Goal: Obtain resource: Obtain resource

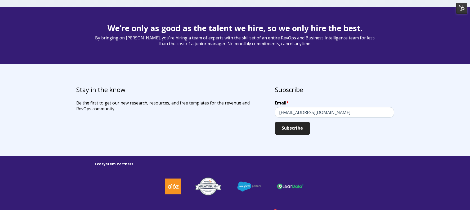
scroll to position [1481, 0]
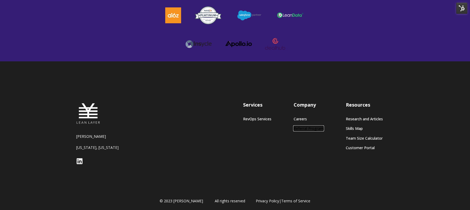
click at [308, 127] on link "Referral Program" at bounding box center [309, 128] width 30 height 5
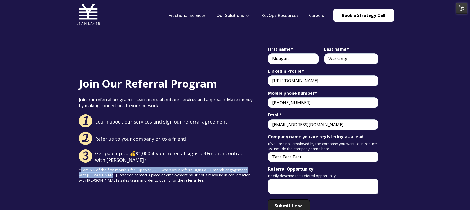
drag, startPoint x: 99, startPoint y: 176, endPoint x: 81, endPoint y: 171, distance: 18.4
click at [81, 171] on span "*Earn 5% of the first month's fee, up to $1,000, when your referral signs a 3+ …" at bounding box center [165, 175] width 172 height 15
copy span "Earn 5% of the first month's fee, up to $1,000, when your referral signs a 3+ m…"
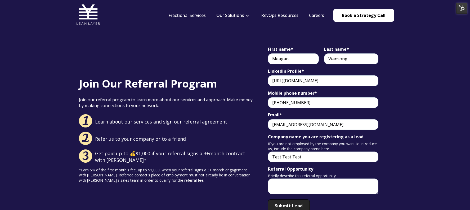
click at [167, 177] on span "*Earn 5% of the first month's fee, up to $1,000, when your referral signs a 3+ …" at bounding box center [165, 175] width 172 height 15
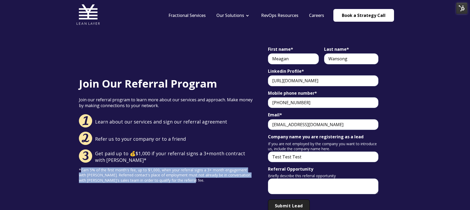
drag, startPoint x: 181, startPoint y: 178, endPoint x: 81, endPoint y: 171, distance: 99.6
click at [81, 171] on div "*Earn 5% of the first month's fee, up to $1,000, when your referral signs a 3+ …" at bounding box center [167, 176] width 176 height 16
copy span "Earn 5% of the first month's fee, up to $1,000, when your referral signs a 3+ m…"
